Goal: Task Accomplishment & Management: Use online tool/utility

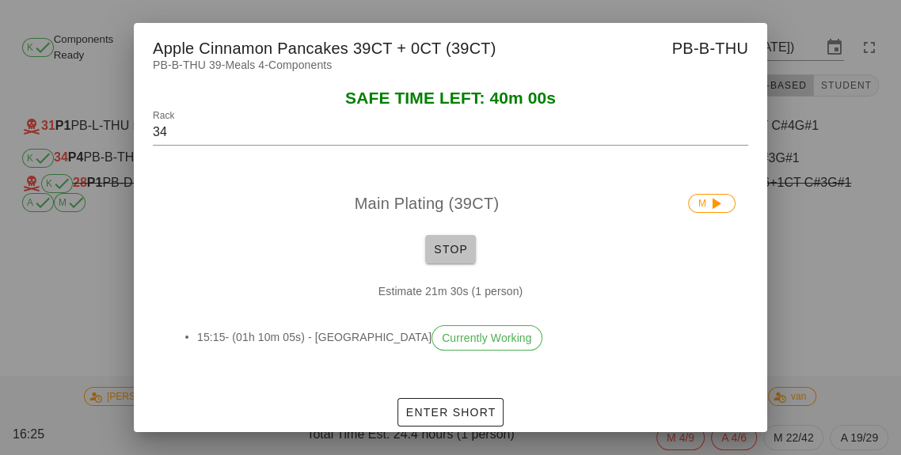
click at [438, 256] on span "Stop" at bounding box center [450, 249] width 38 height 13
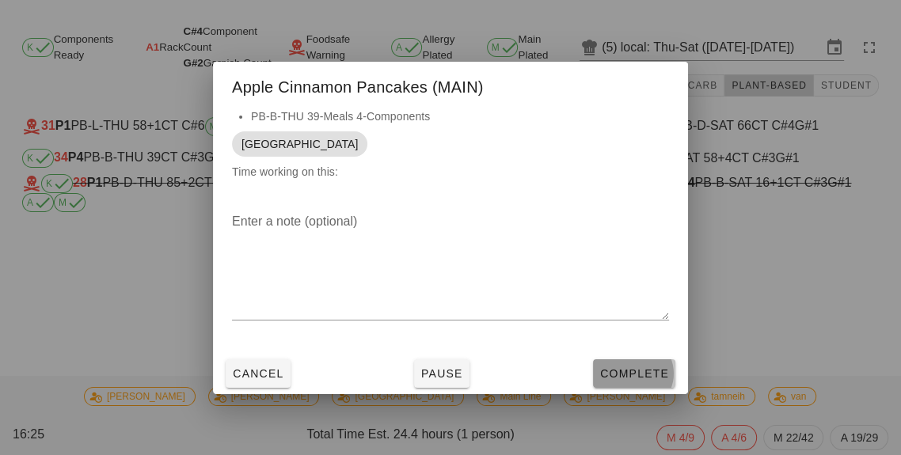
click at [634, 380] on span "Complete" at bounding box center [634, 373] width 70 height 13
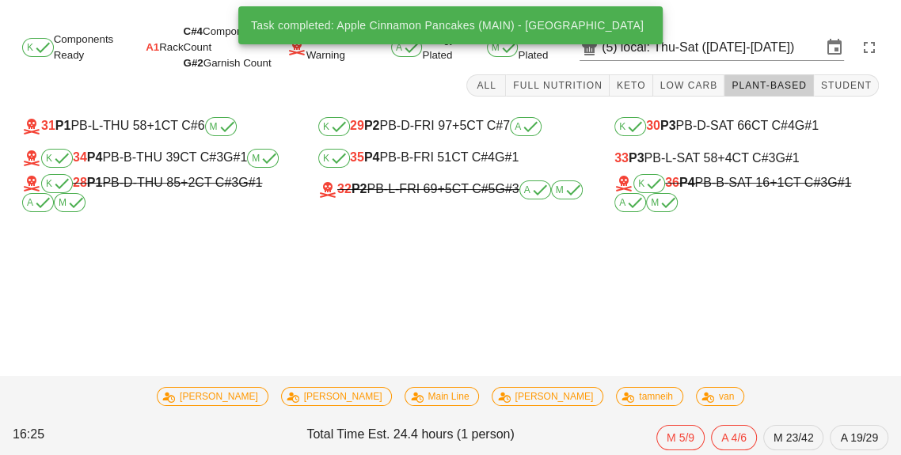
click at [678, 151] on div "33 P3 PB-L-SAT 58 +4 CT C#3 G#1" at bounding box center [746, 158] width 264 height 14
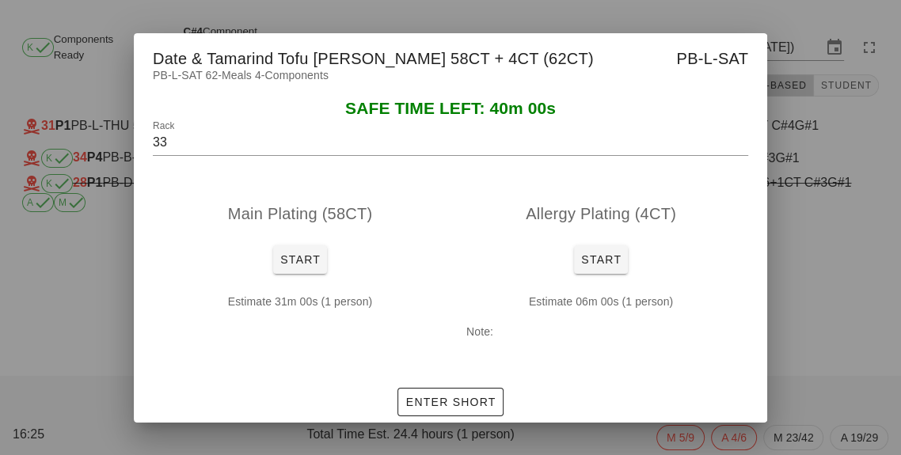
click at [848, 281] on div at bounding box center [450, 227] width 901 height 455
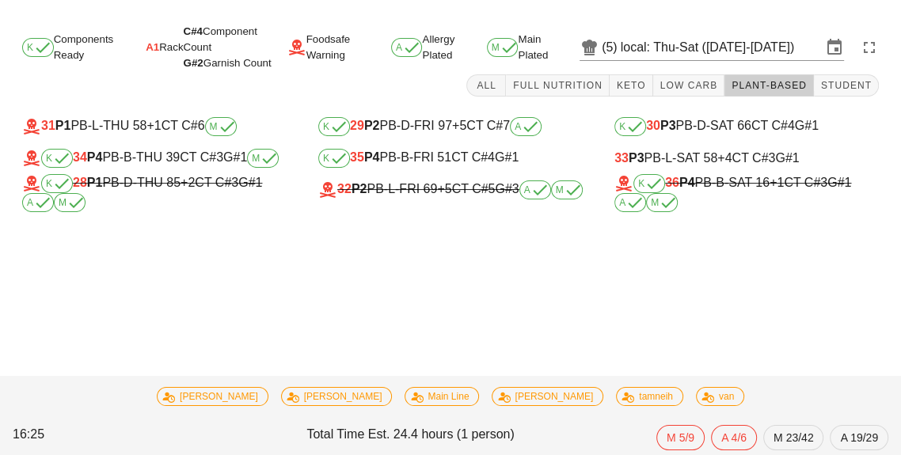
click at [413, 164] on div "K 35 P4 PB-B-FRI 51 CT C#4 G#1" at bounding box center [450, 158] width 264 height 19
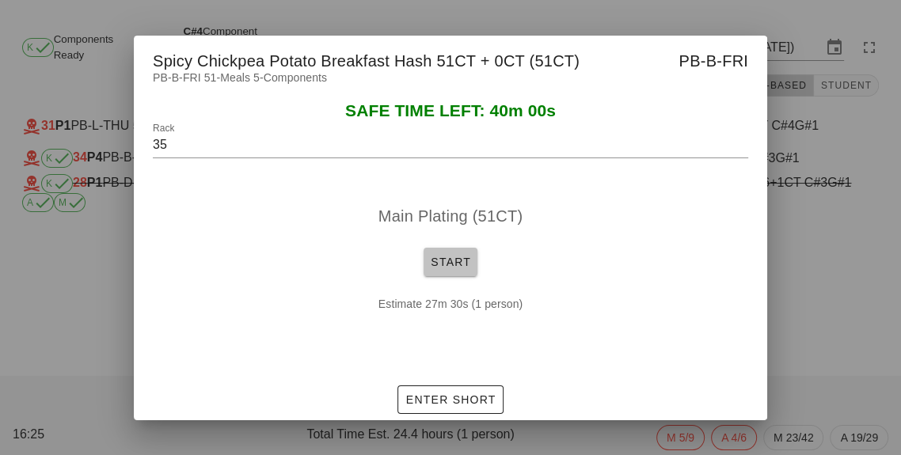
click at [467, 268] on span "Start" at bounding box center [450, 262] width 41 height 13
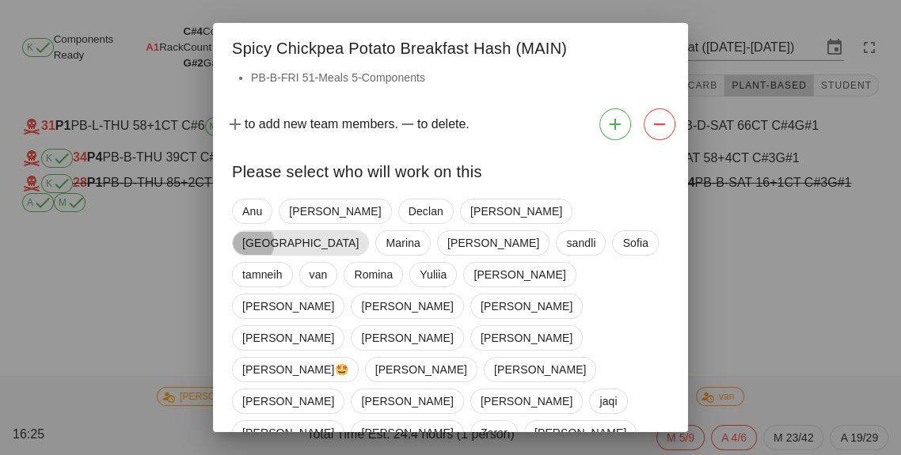
click at [369, 230] on span "[GEOGRAPHIC_DATA]" at bounding box center [300, 242] width 137 height 25
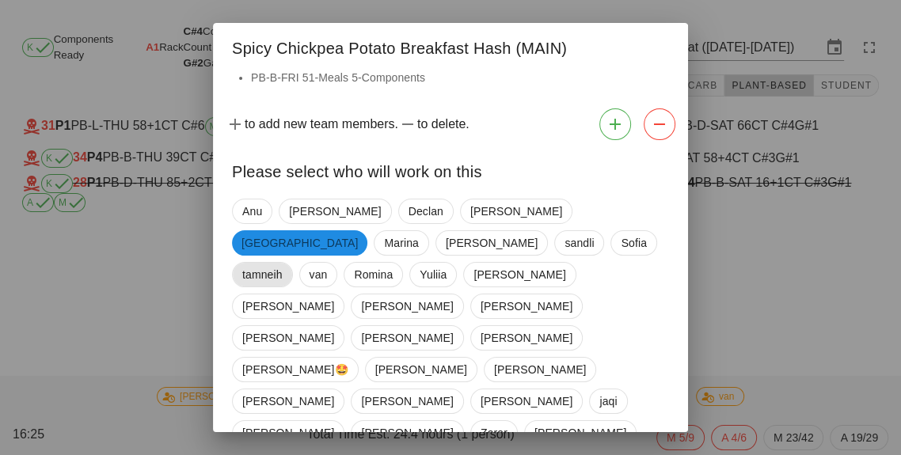
click at [293, 262] on span "tamneih" at bounding box center [262, 274] width 61 height 25
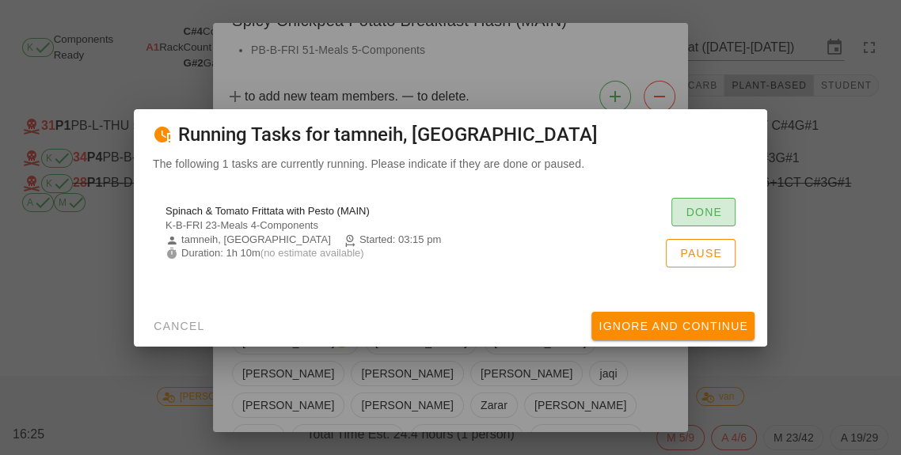
click at [699, 218] on span "Done" at bounding box center [703, 212] width 37 height 13
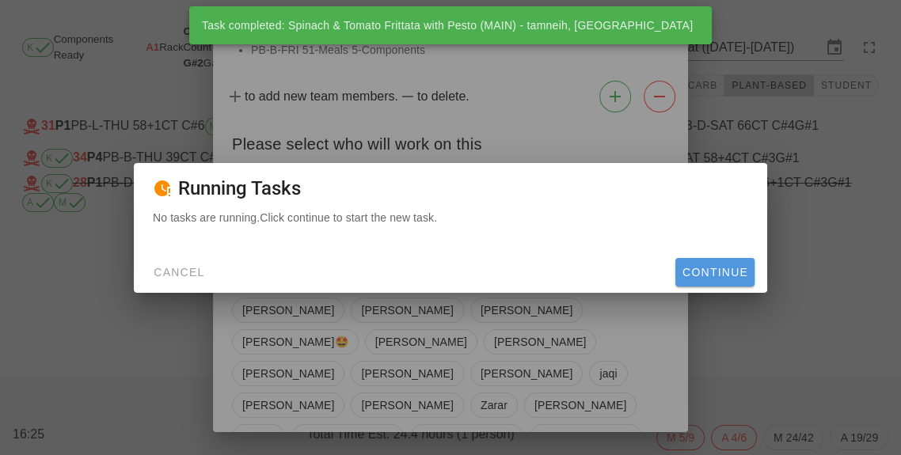
click at [731, 279] on span "Continue" at bounding box center [714, 272] width 66 height 13
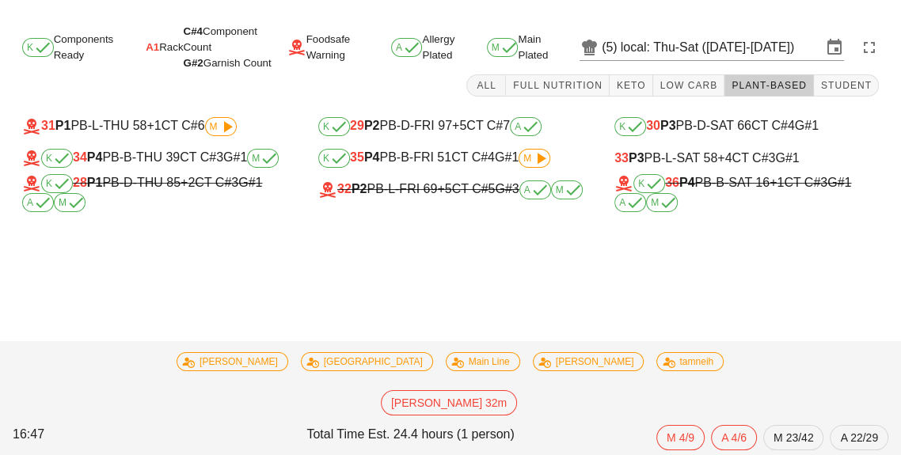
click at [525, 161] on span "M" at bounding box center [534, 158] width 22 height 9
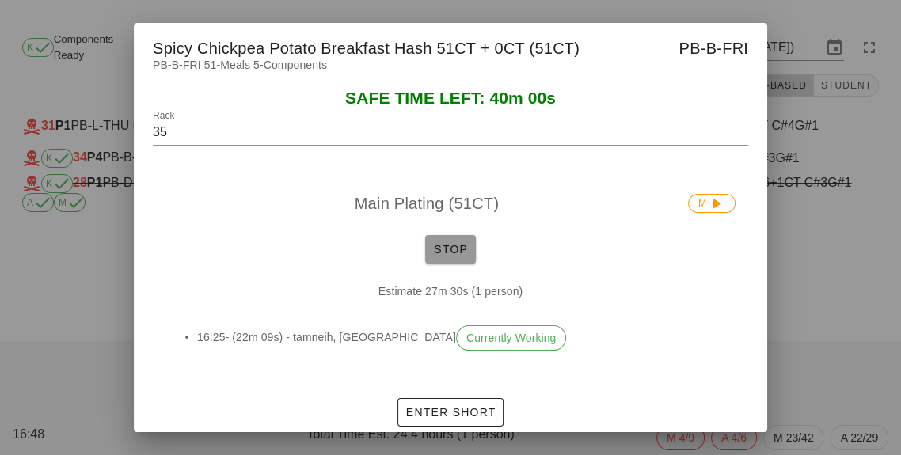
click at [442, 256] on span "Stop" at bounding box center [450, 249] width 38 height 13
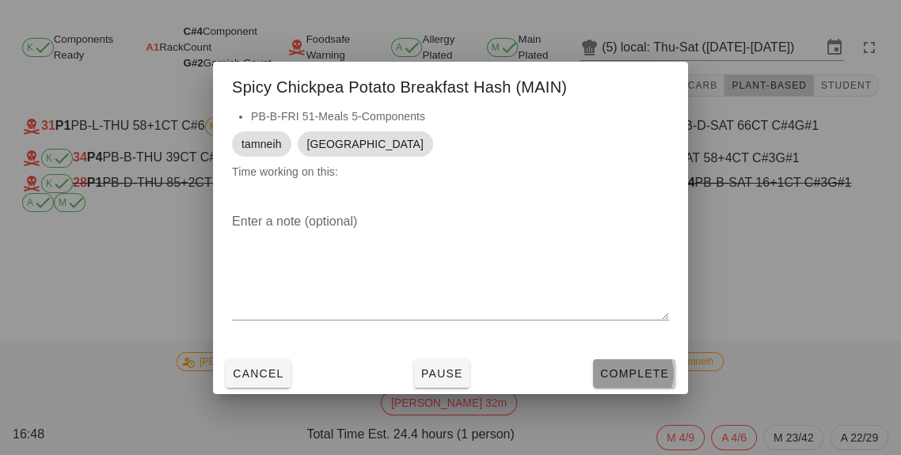
click at [624, 388] on button "Complete" at bounding box center [634, 373] width 82 height 28
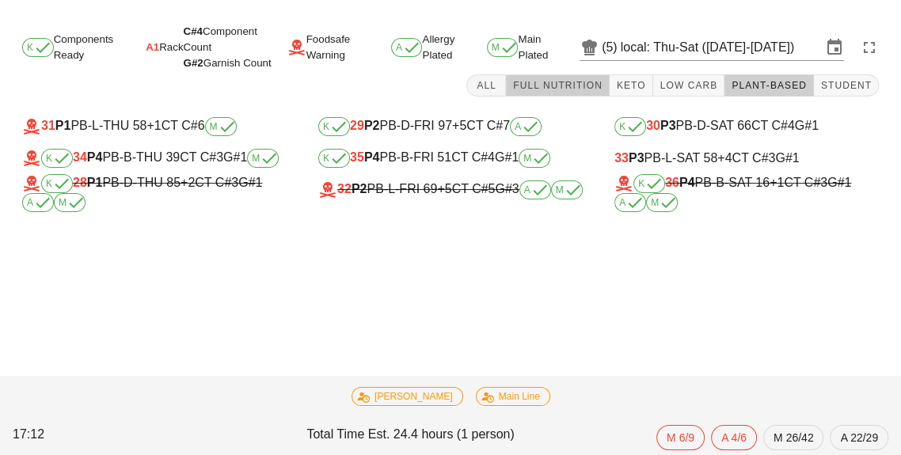
click at [569, 75] on button "Full Nutrition" at bounding box center [558, 85] width 104 height 22
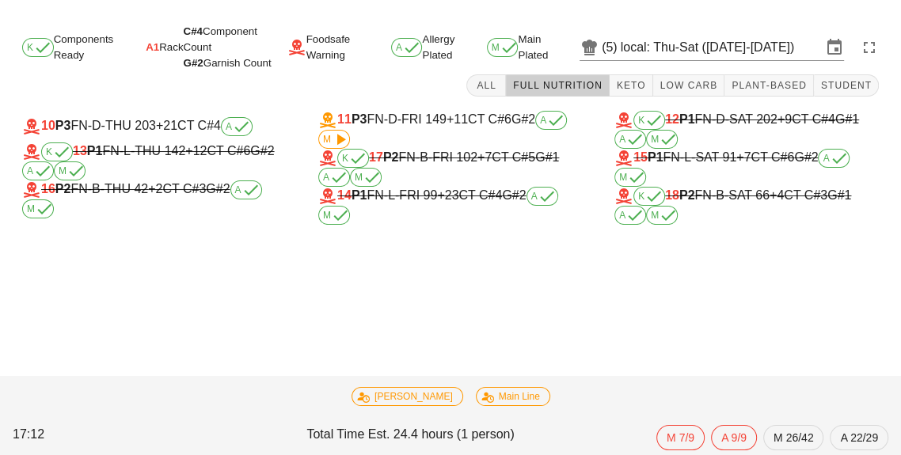
click at [416, 187] on div "14 P1 FN-L-FRI 99 +23 CT C#4 G#2 A M" at bounding box center [450, 206] width 264 height 38
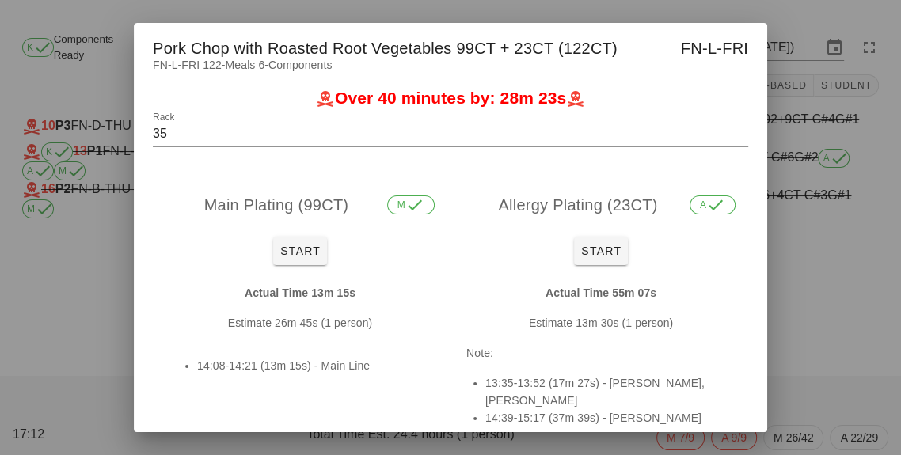
type input "14"
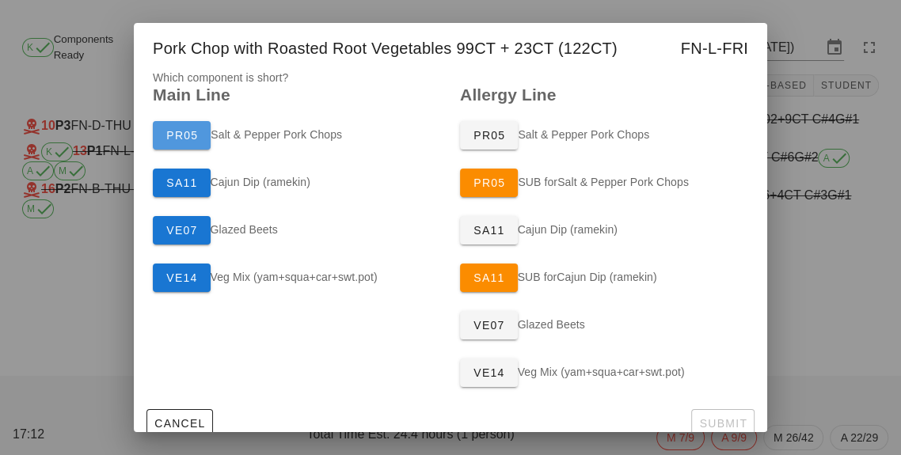
click at [174, 142] on span "PR05" at bounding box center [181, 135] width 32 height 13
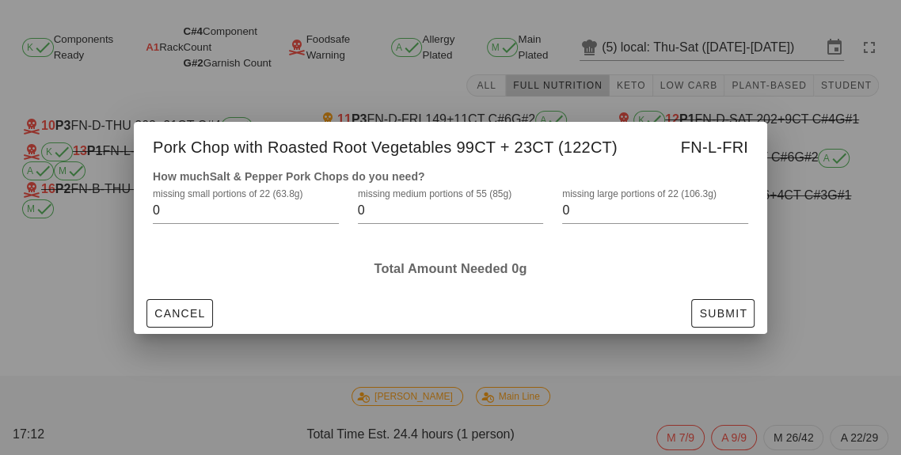
click at [422, 200] on label "missing medium portions of 55 (85g)" at bounding box center [435, 194] width 154 height 12
click at [422, 223] on input "0" at bounding box center [440, 210] width 164 height 25
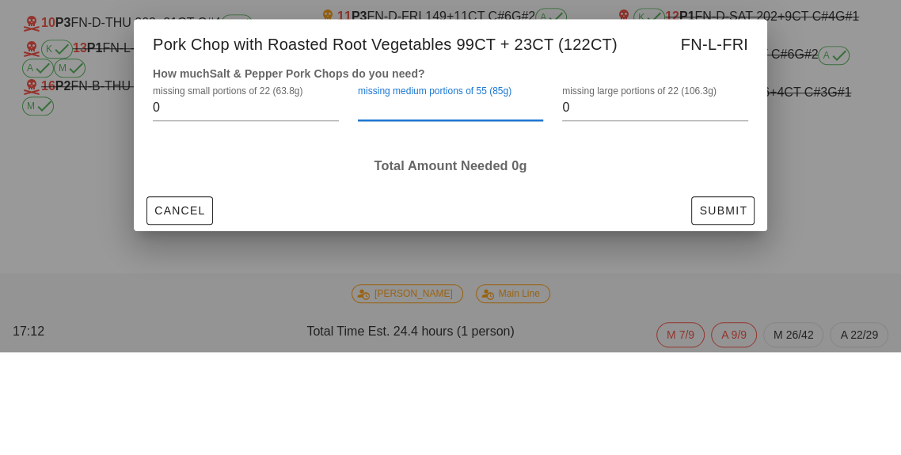
type input "2"
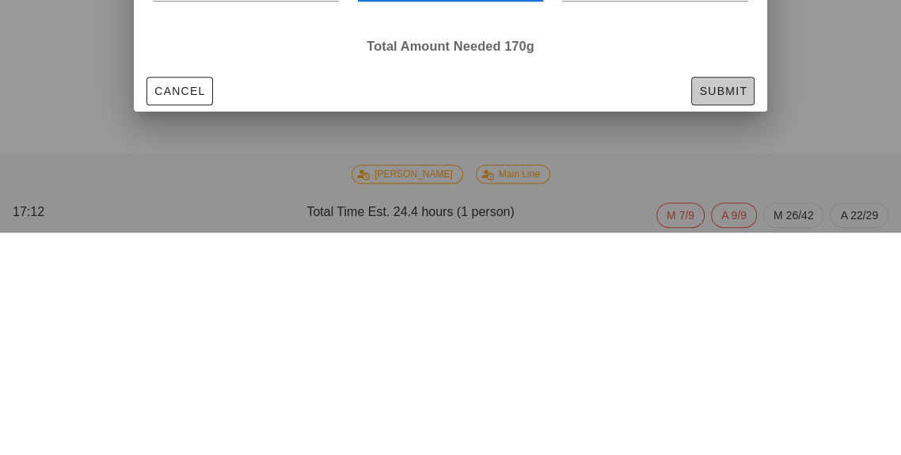
click at [709, 309] on span "Submit" at bounding box center [722, 313] width 49 height 13
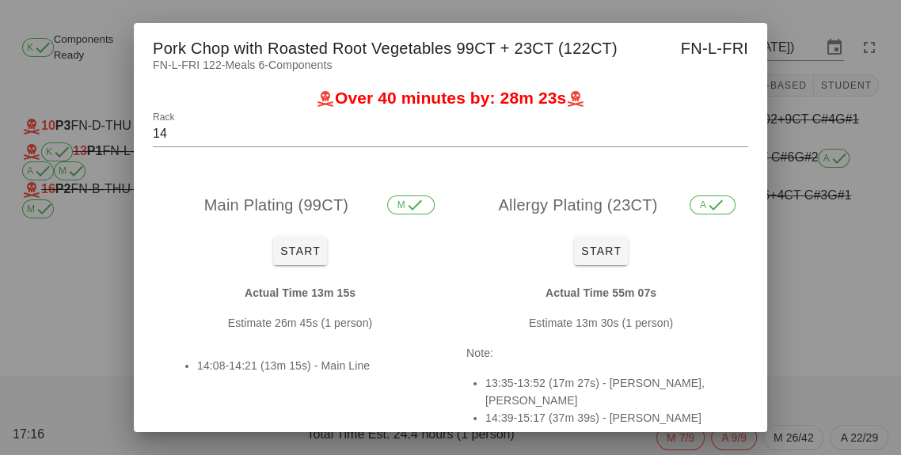
click at [493, 442] on div "Allergy Plating (23CT) A Start Actual Time 55m 07s Estimate 13m 30s (1 person) …" at bounding box center [600, 309] width 301 height 266
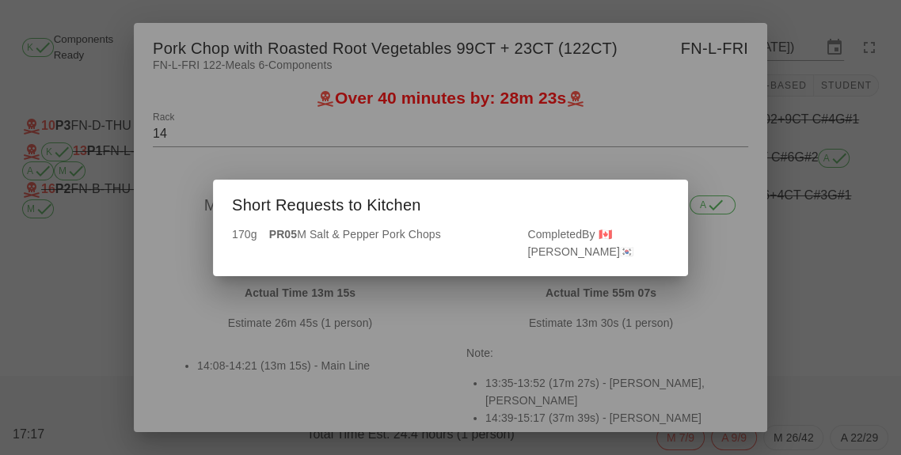
click at [659, 195] on div at bounding box center [450, 227] width 901 height 455
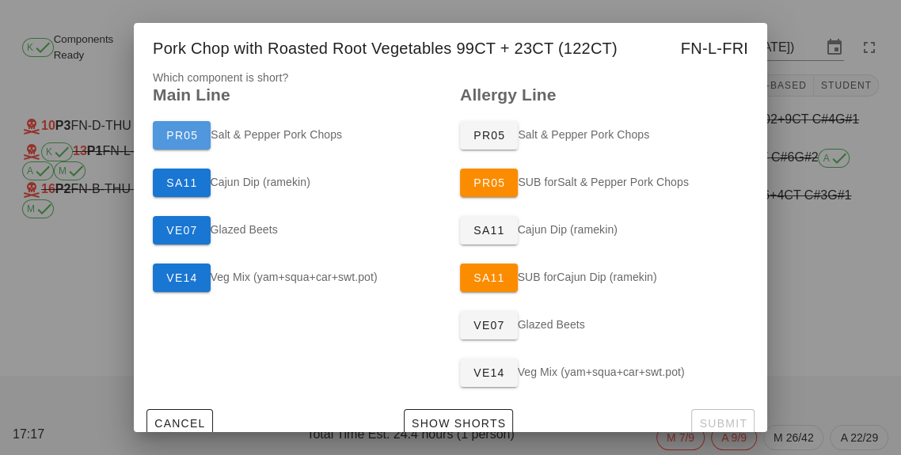
click at [173, 150] on button "PR05" at bounding box center [182, 135] width 58 height 28
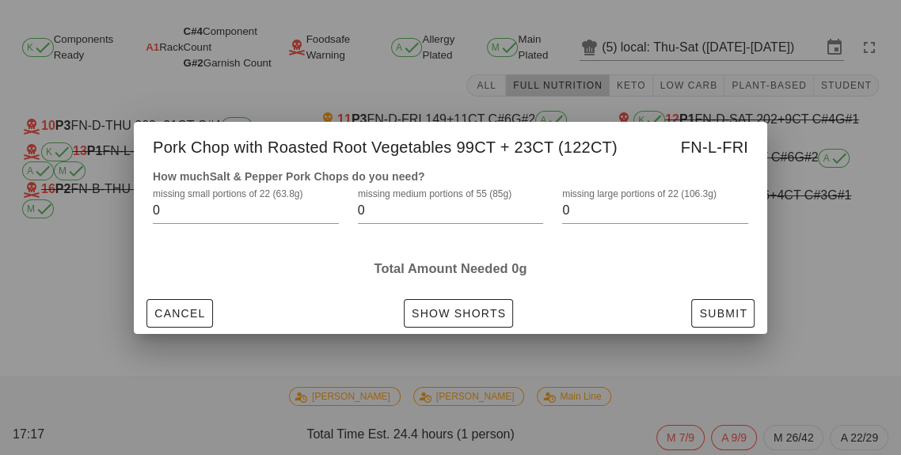
click at [446, 223] on input "0" at bounding box center [440, 210] width 164 height 25
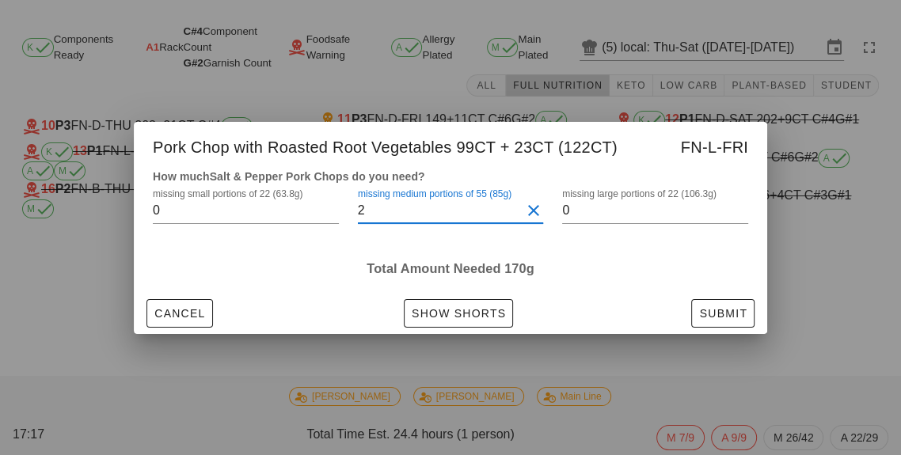
type input "2"
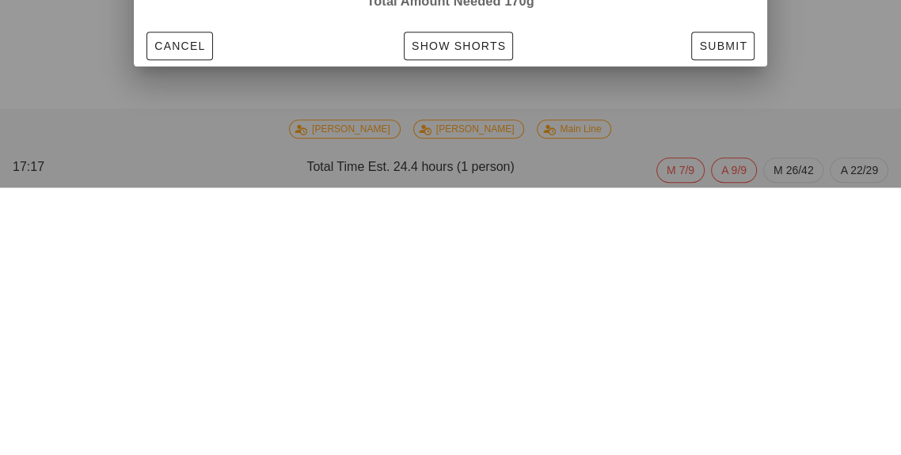
scroll to position [76, 0]
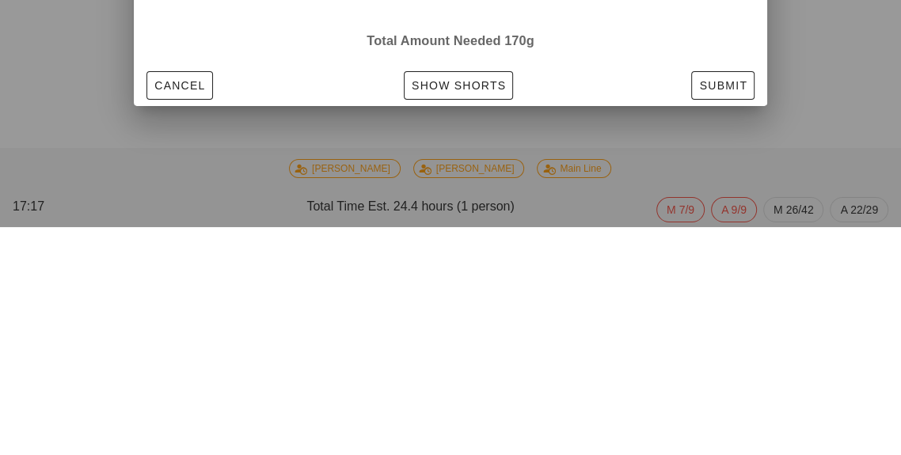
click at [721, 287] on div "How much Salt & Pepper Pork Chops do you need? missing small portions of 22 (63…" at bounding box center [450, 230] width 633 height 125
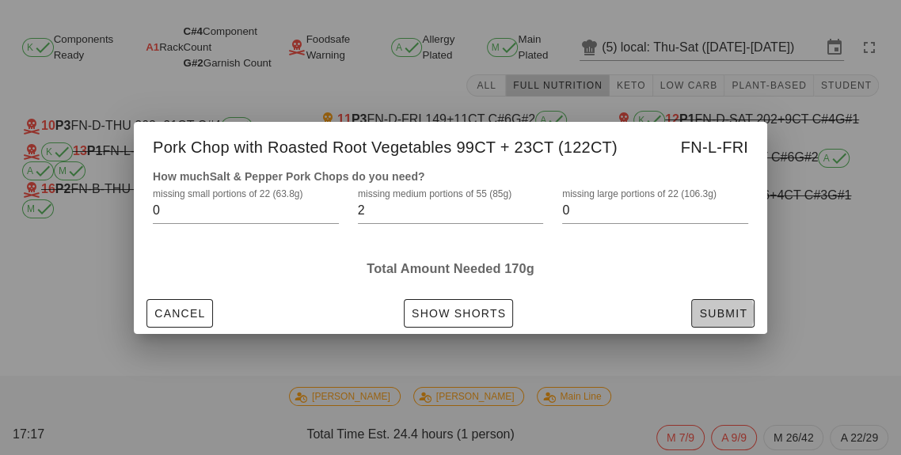
scroll to position [81, 0]
click at [720, 299] on button "Submit" at bounding box center [722, 313] width 63 height 28
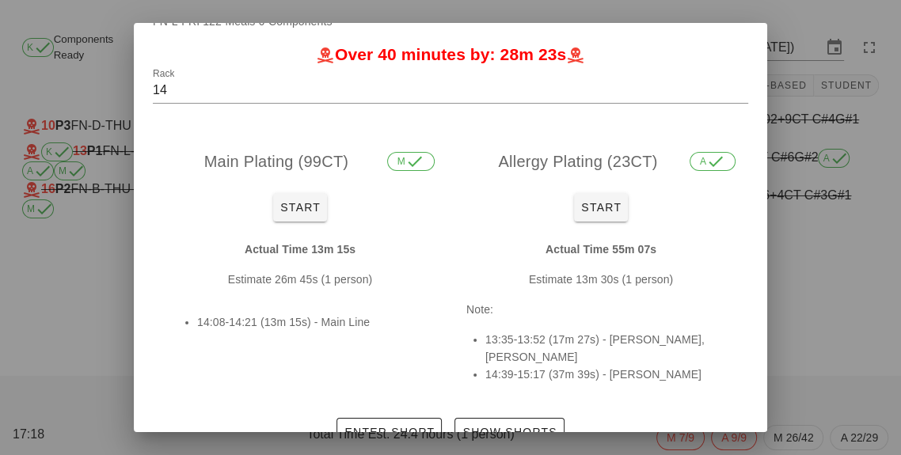
scroll to position [43, 0]
click at [405, 427] on button "Enter Short" at bounding box center [388, 433] width 105 height 28
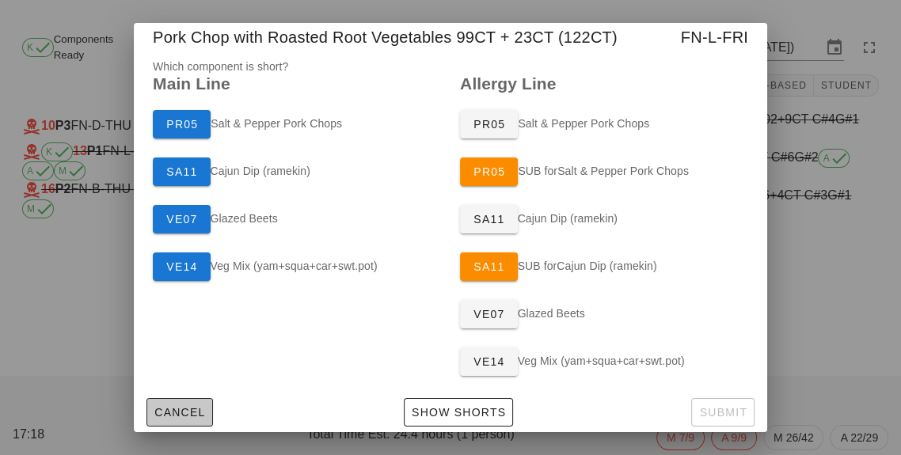
scroll to position [12, 0]
click at [55, 213] on div at bounding box center [450, 227] width 901 height 455
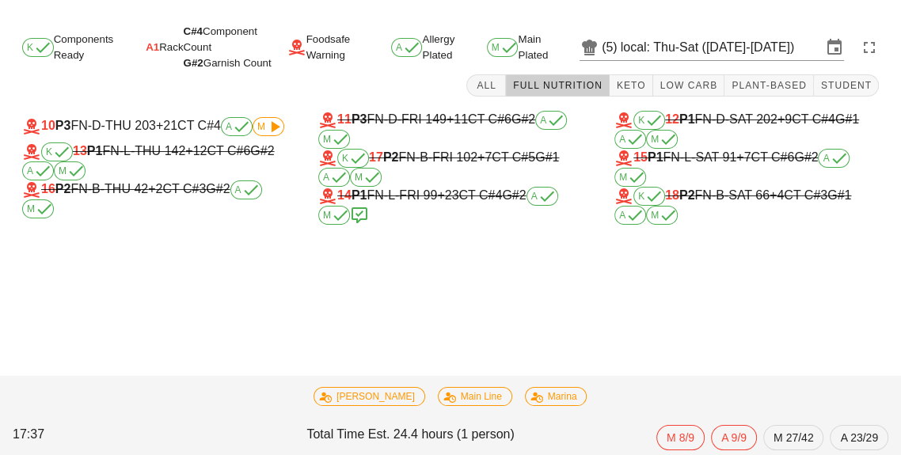
scroll to position [2, 0]
click at [637, 89] on button "Keto" at bounding box center [631, 85] width 44 height 22
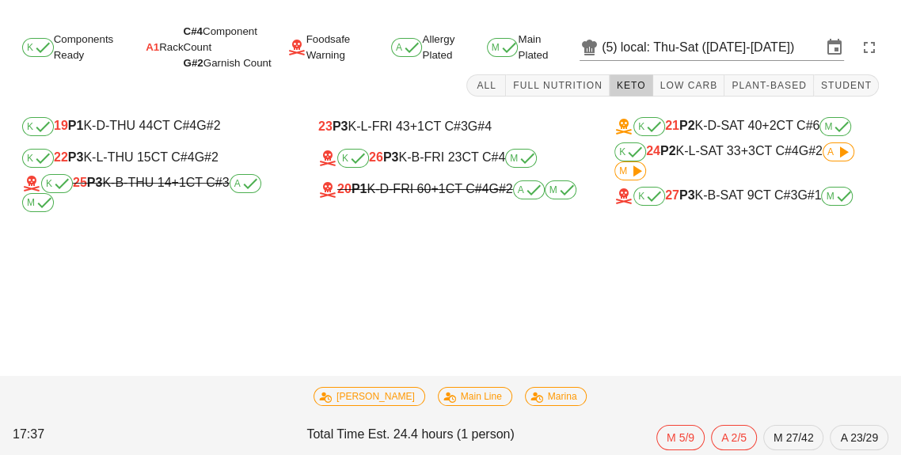
scroll to position [17, 0]
click at [153, 149] on div "K 22 P3 K-L-THU 15 CT C#4 G#2" at bounding box center [154, 158] width 264 height 19
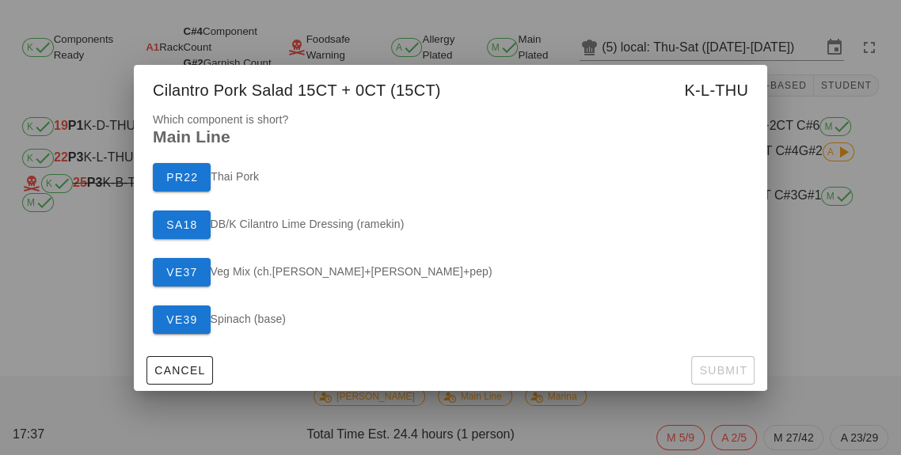
scroll to position [0, 0]
click at [62, 323] on div at bounding box center [450, 227] width 901 height 455
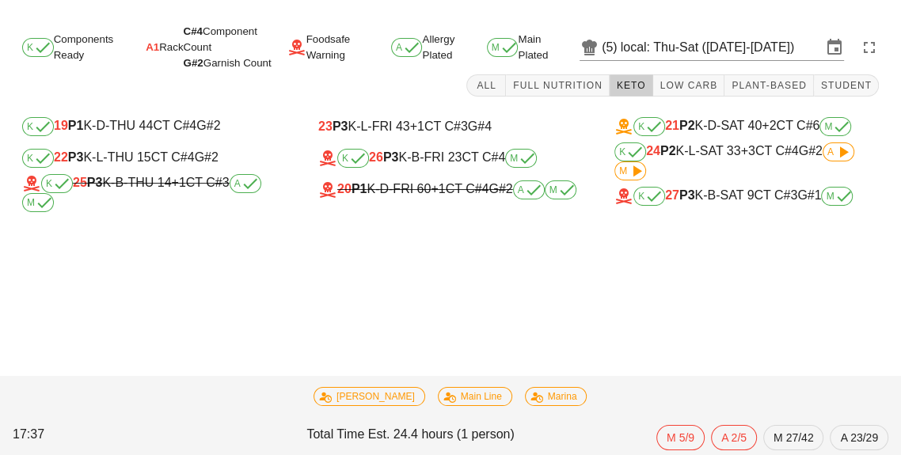
click at [131, 158] on div "K 22 P3 K-L-THU 15 CT C#4 G#2" at bounding box center [154, 158] width 264 height 19
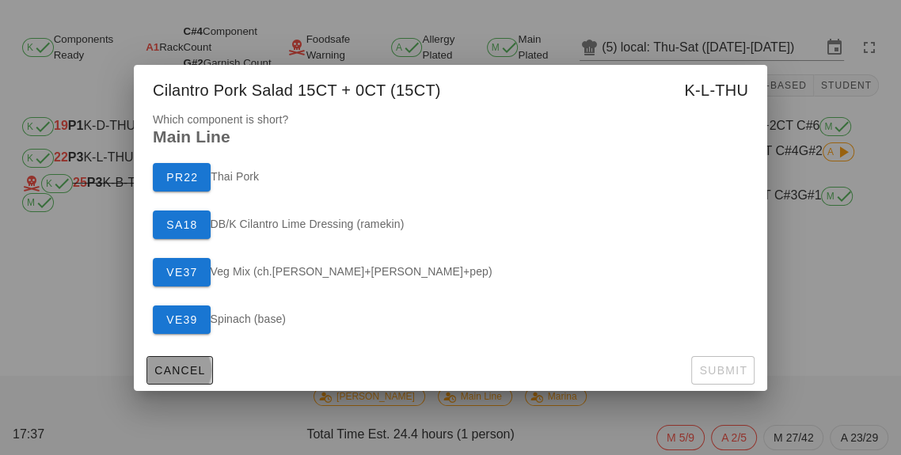
click at [150, 385] on button "Cancel" at bounding box center [179, 370] width 66 height 28
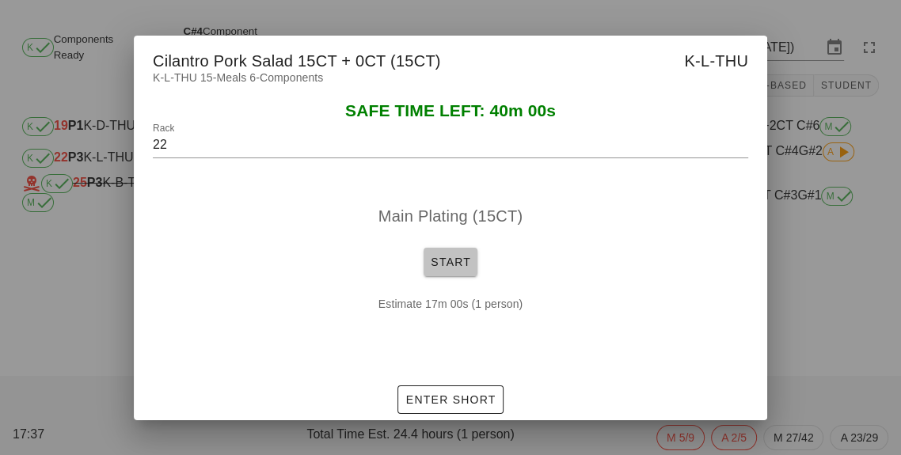
click at [427, 276] on button "Start" at bounding box center [450, 262] width 54 height 28
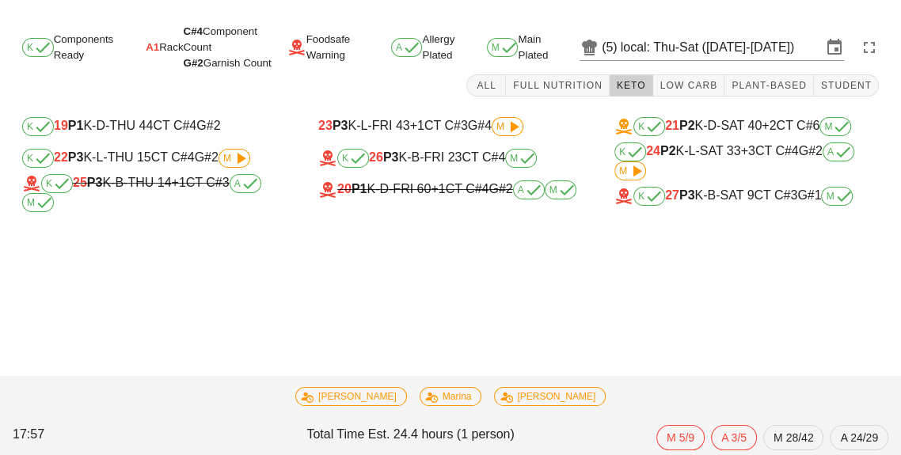
click at [182, 161] on div "K 22 P3 K-L-THU 15 CT C#4 G#2 M" at bounding box center [154, 158] width 264 height 19
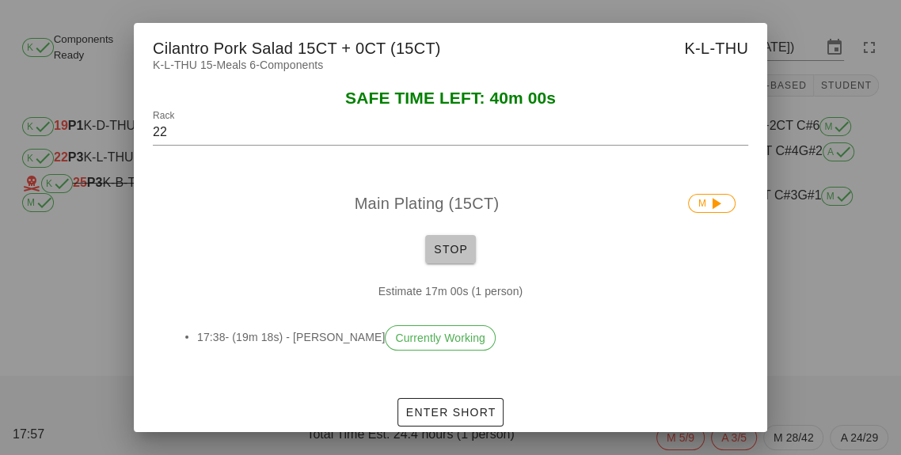
click at [457, 264] on button "Stop" at bounding box center [450, 249] width 51 height 28
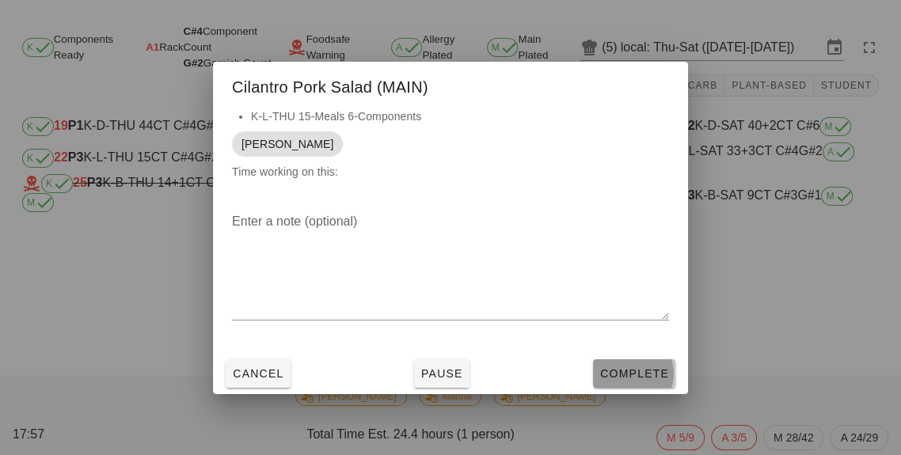
click at [599, 388] on button "Complete" at bounding box center [634, 373] width 82 height 28
